Goal: Check status: Check status

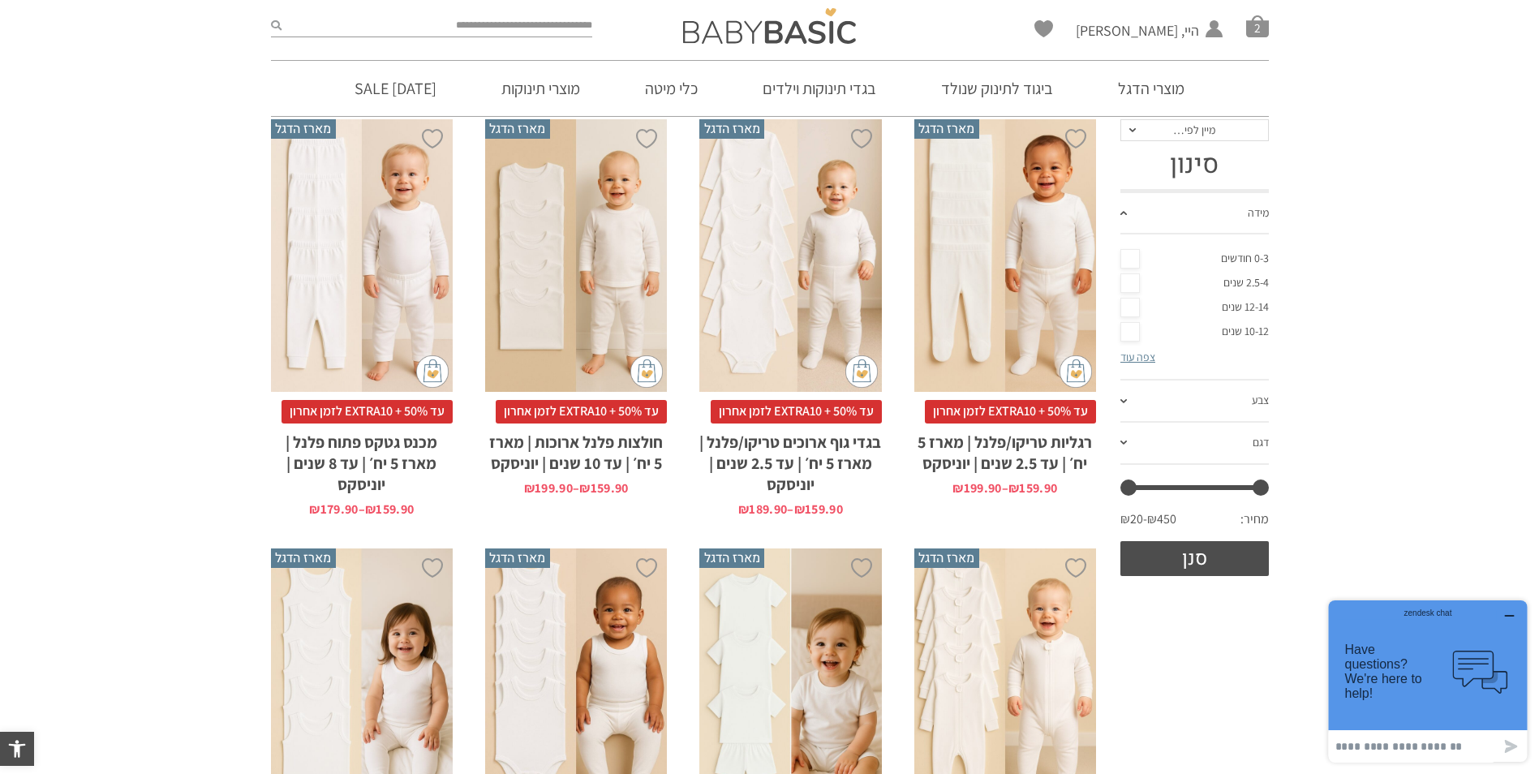
scroll to position [324, 0]
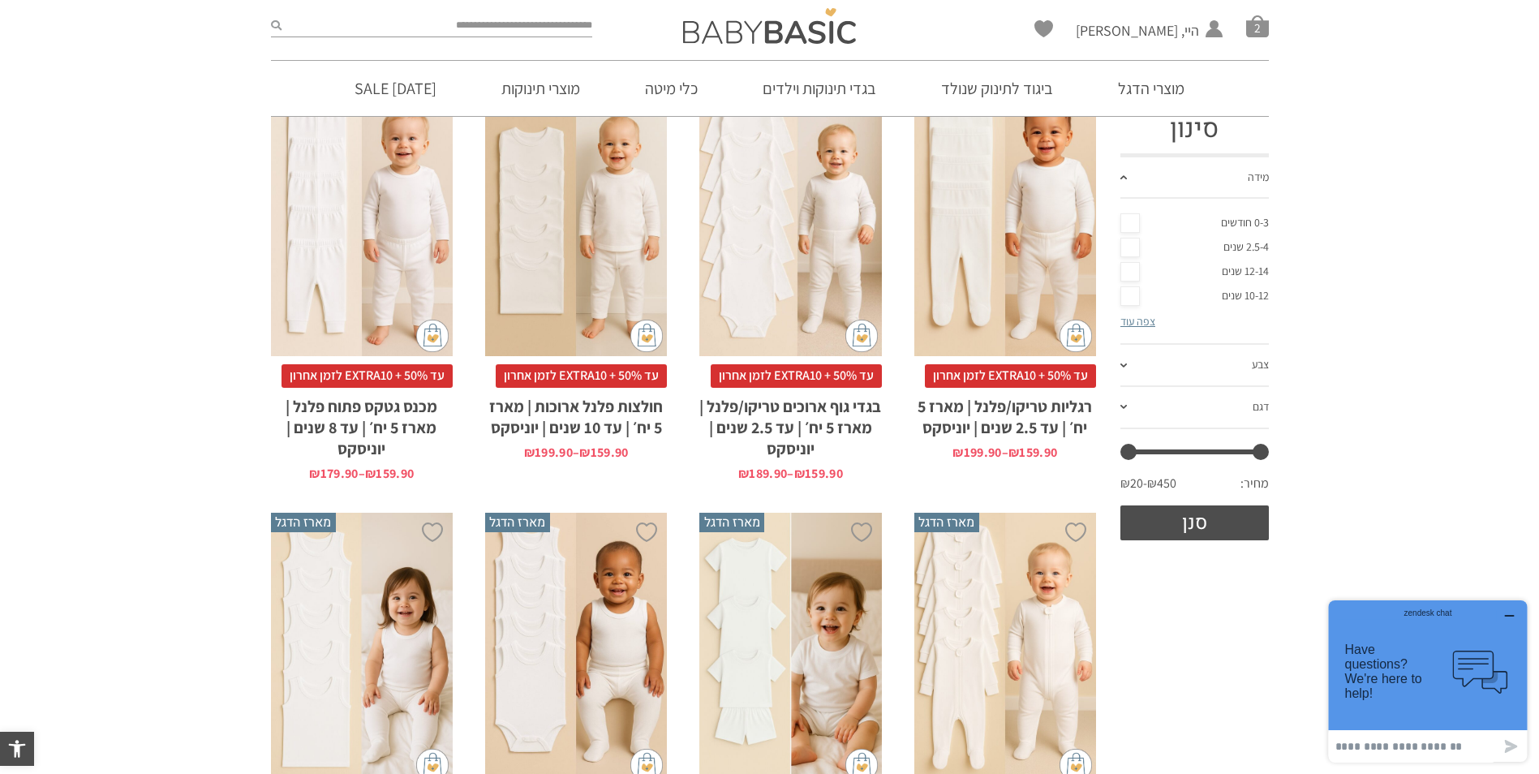
click at [588, 422] on h2 "חולצות פלנל ארוכות | מארז 5 יח׳ | עד 10 שנים | יוניסקס" at bounding box center [576, 413] width 182 height 50
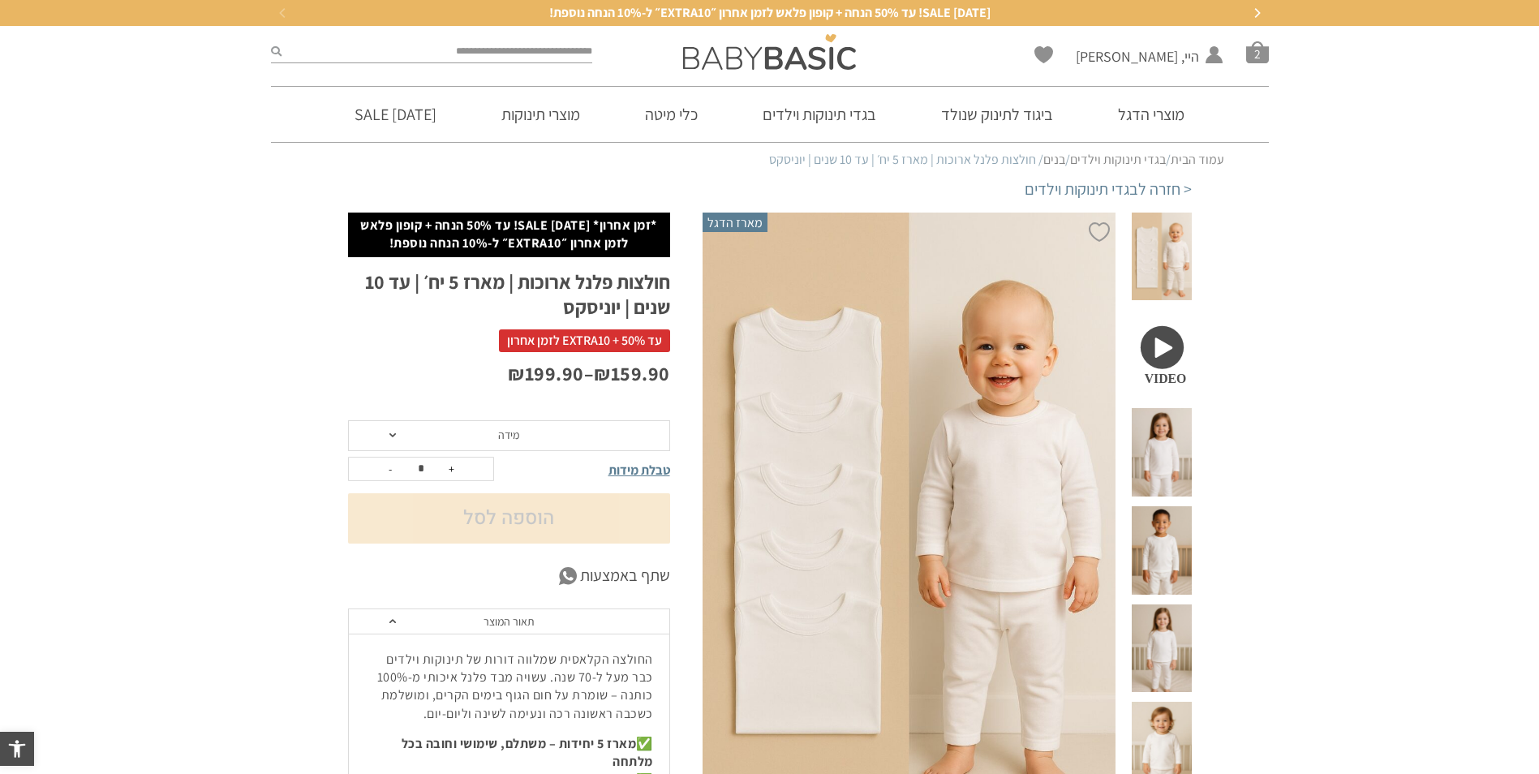
click at [581, 431] on span "מידה" at bounding box center [509, 435] width 322 height 31
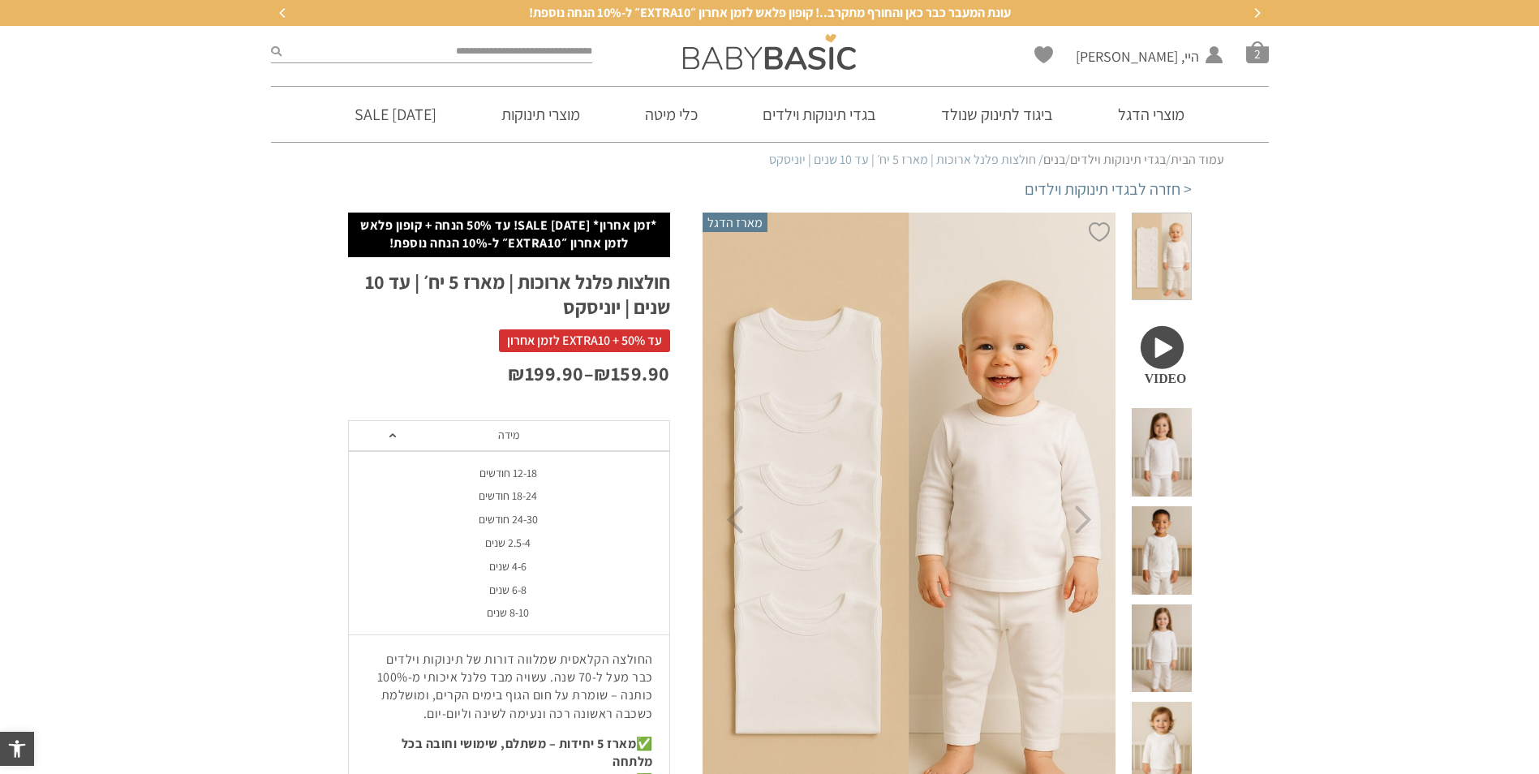
click at [515, 544] on div "2.5-4 שנים" at bounding box center [508, 543] width 322 height 14
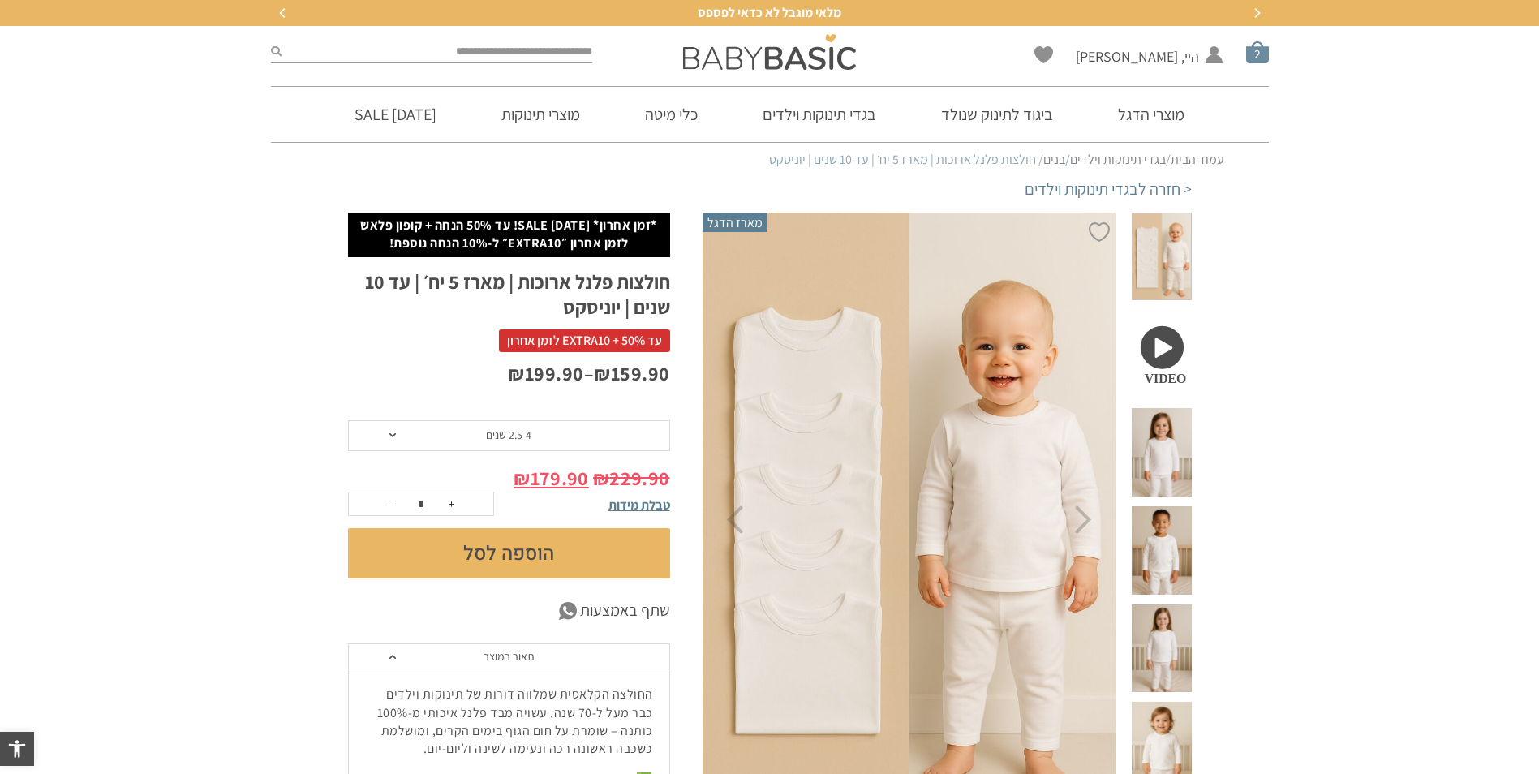
click at [1256, 54] on span "סל קניות" at bounding box center [1257, 52] width 23 height 23
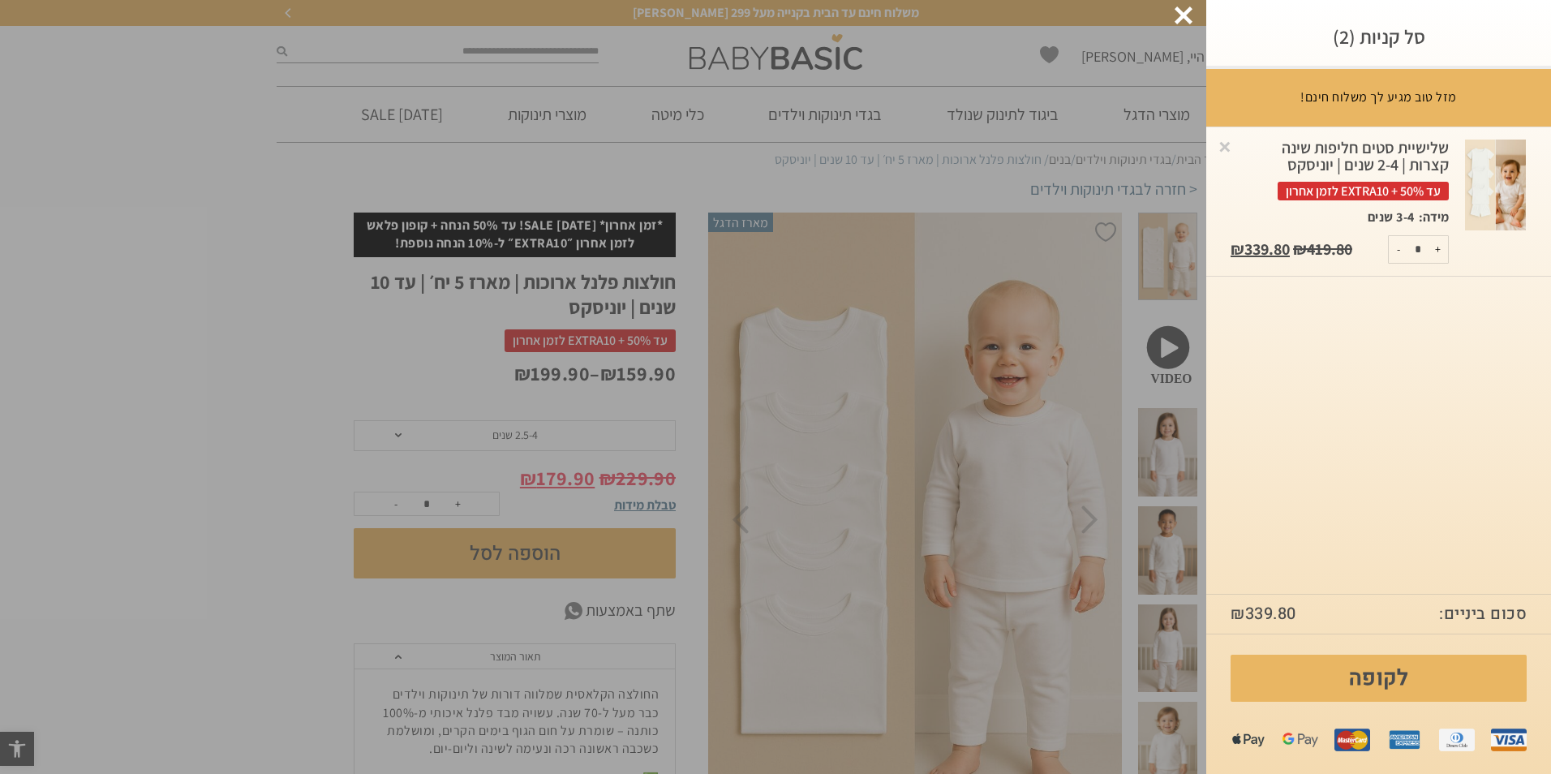
click at [1397, 250] on button "-" at bounding box center [1399, 249] width 20 height 27
type input "*"
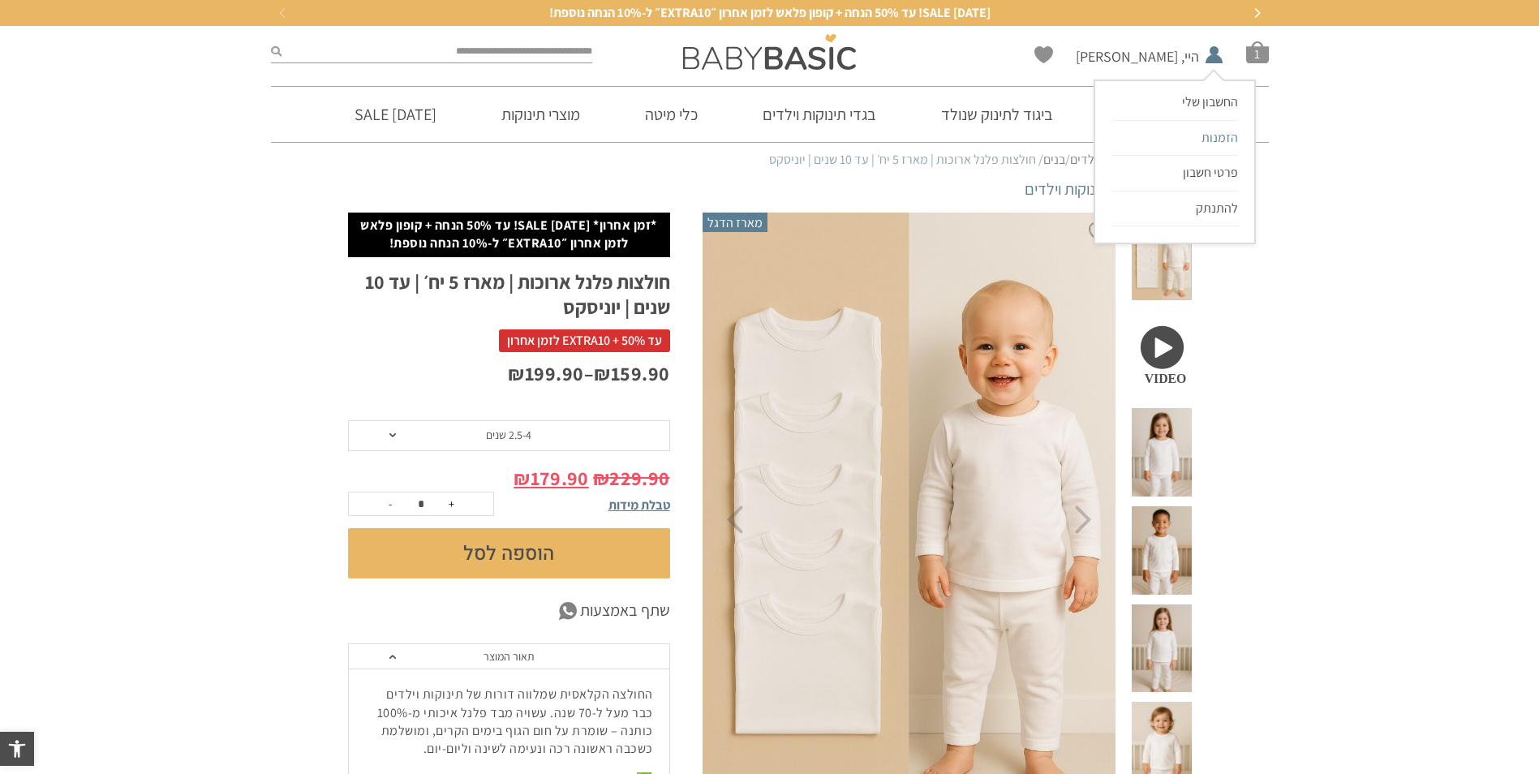
click at [1224, 139] on span "הזמנות" at bounding box center [1219, 137] width 37 height 17
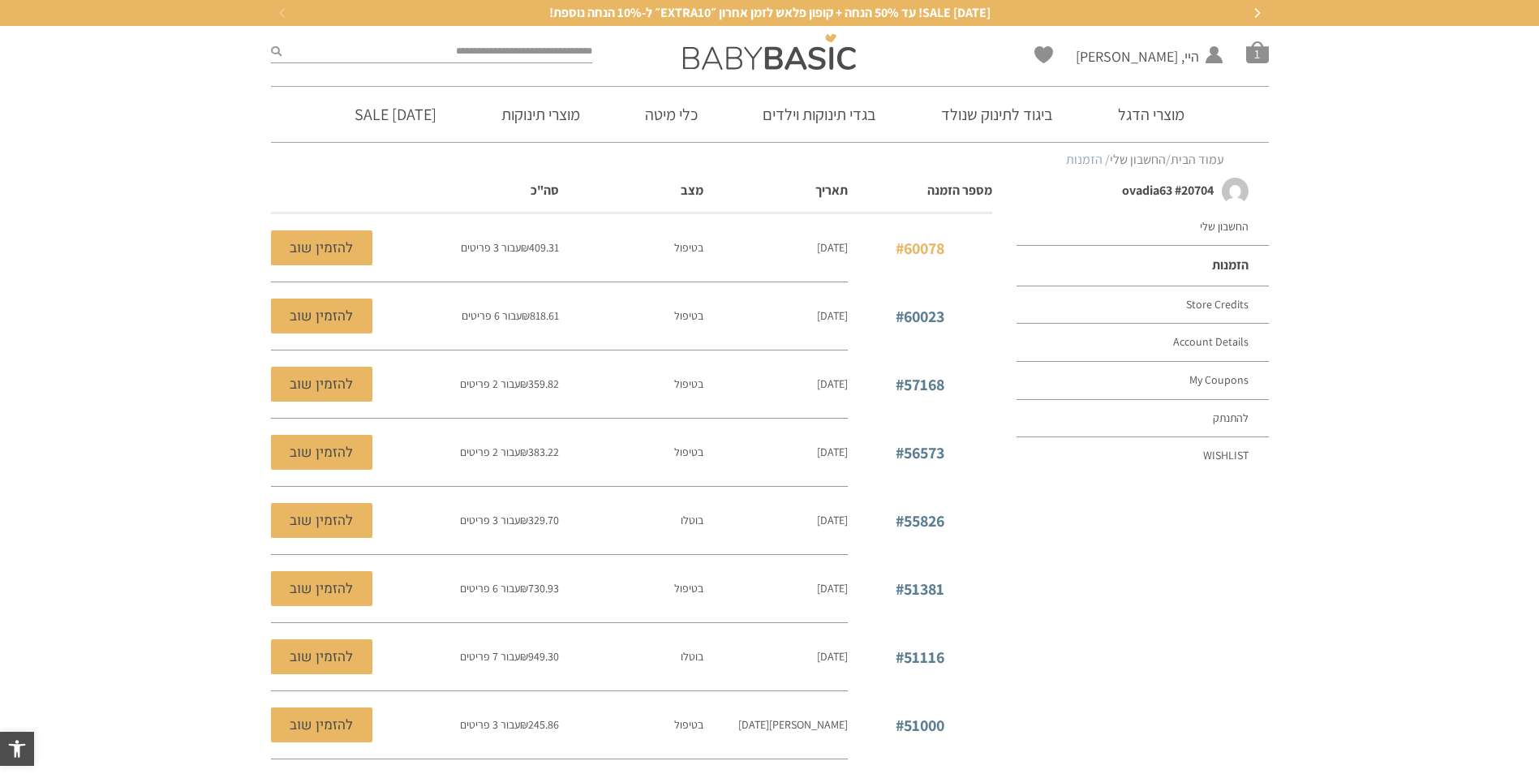
click at [933, 247] on link "#60078" at bounding box center [920, 248] width 49 height 21
click at [925, 316] on link "#60023" at bounding box center [920, 316] width 49 height 21
